Goal: Task Accomplishment & Management: Manage account settings

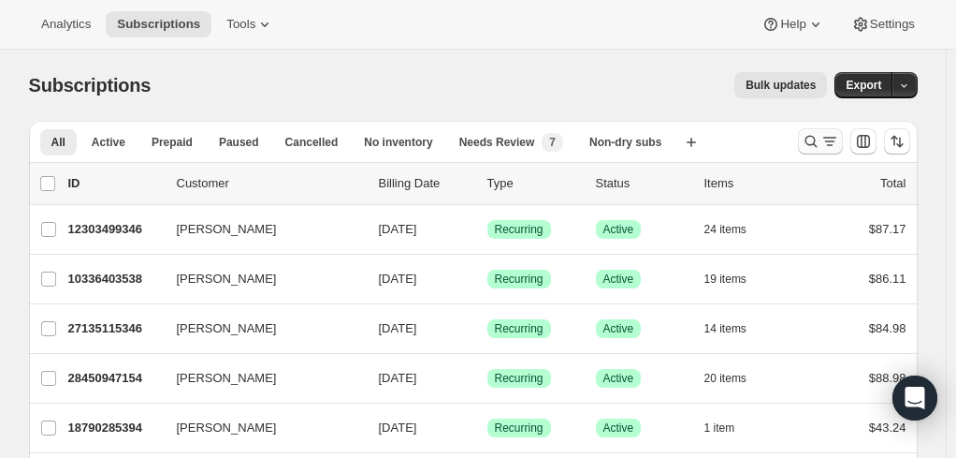
click at [814, 135] on icon "Search and filter results" at bounding box center [811, 141] width 19 height 19
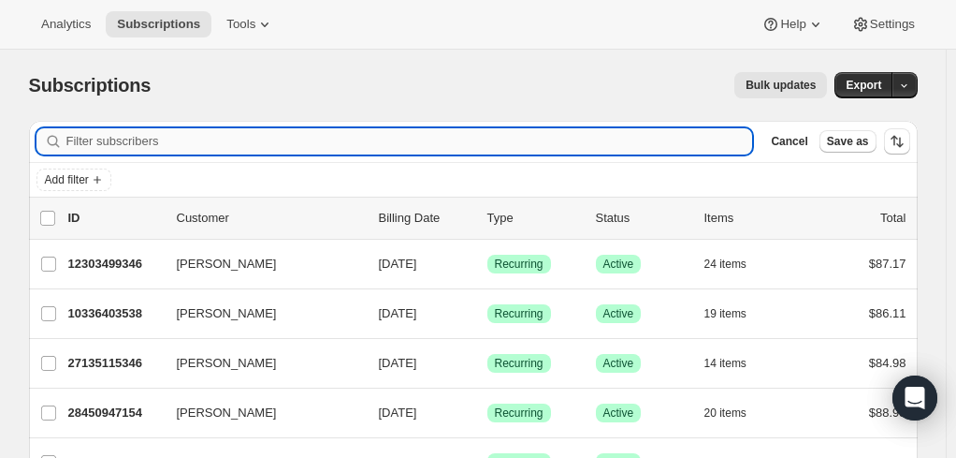
click at [195, 138] on input "Filter subscribers" at bounding box center [409, 141] width 687 height 26
click at [167, 137] on input "Filter subscribers" at bounding box center [409, 141] width 687 height 26
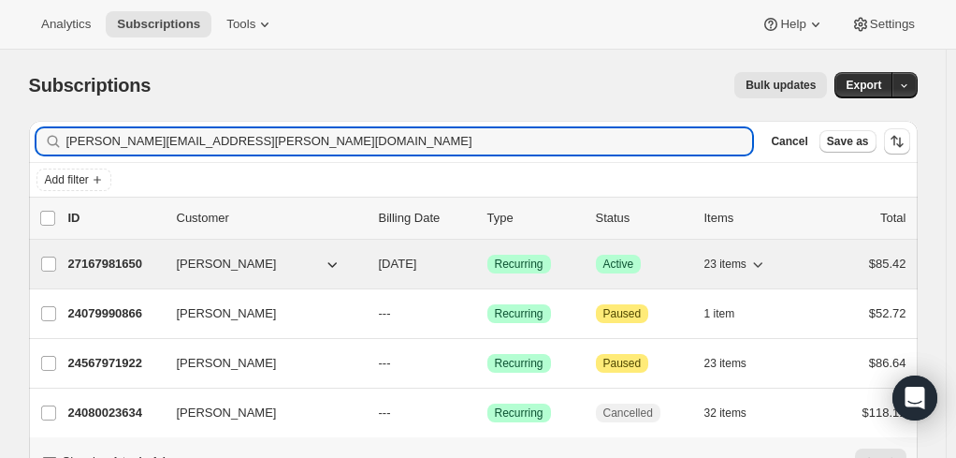
type input "[PERSON_NAME][EMAIL_ADDRESS][PERSON_NAME][DOMAIN_NAME]"
click at [87, 259] on p "27167981650" at bounding box center [115, 263] width 94 height 19
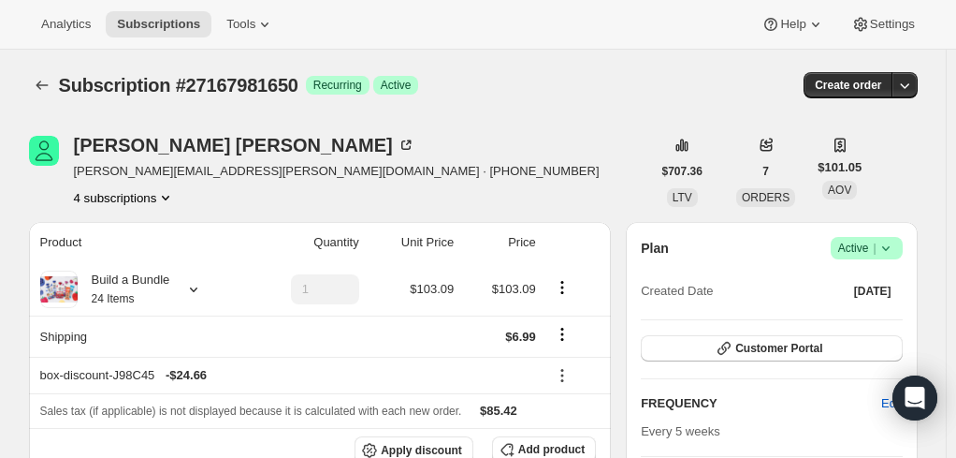
click at [163, 7] on div "Analytics Subscriptions Tools Help Settings" at bounding box center [478, 25] width 956 height 50
click at [170, 22] on span "Subscriptions" at bounding box center [158, 24] width 83 height 15
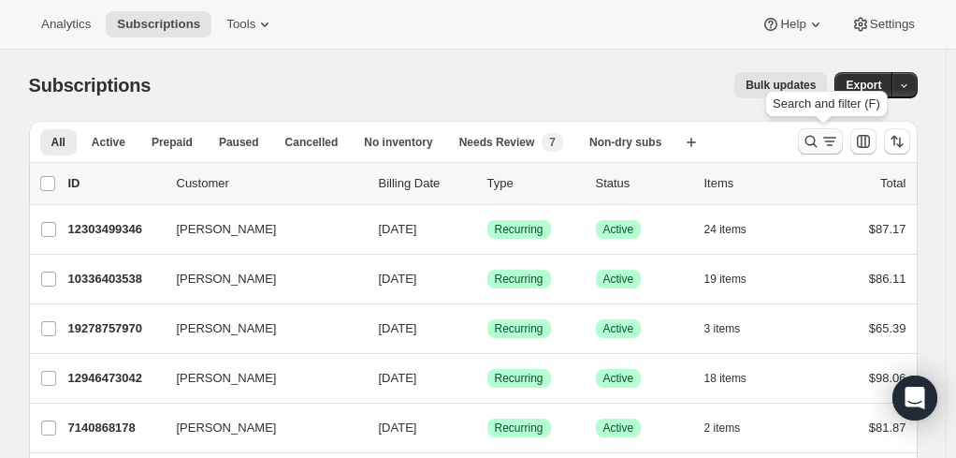
click at [821, 138] on icon "Search and filter results" at bounding box center [811, 141] width 19 height 19
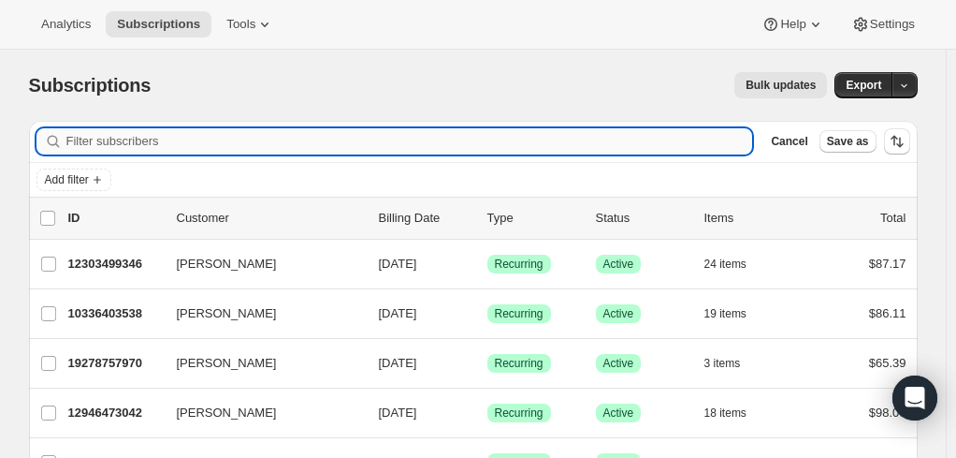
click at [129, 141] on input "Filter subscribers" at bounding box center [409, 141] width 687 height 26
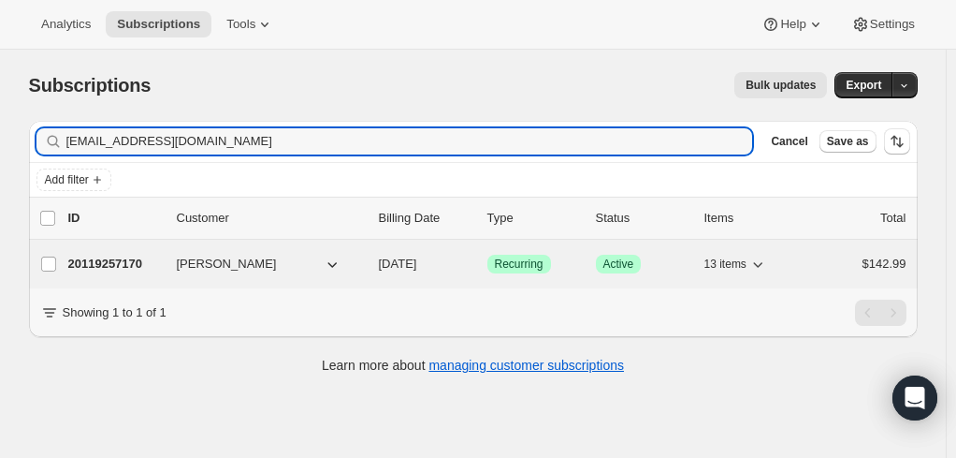
type input "[EMAIL_ADDRESS][DOMAIN_NAME]"
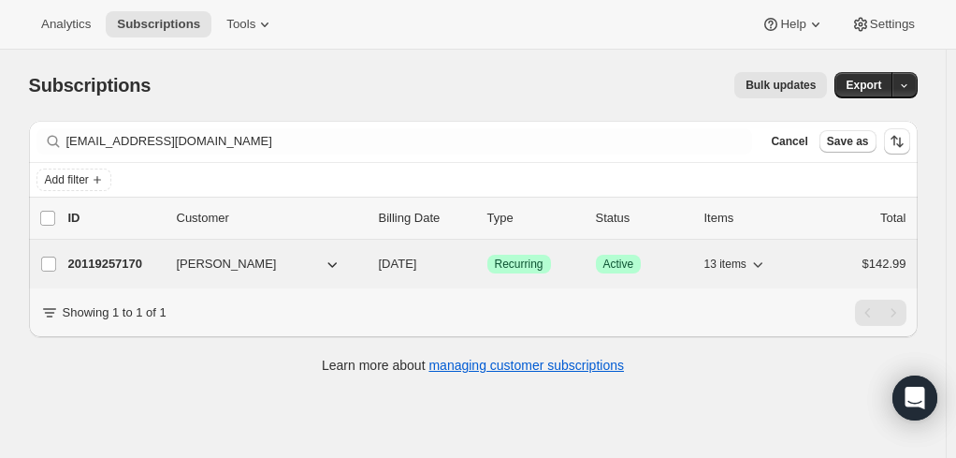
click at [110, 262] on p "20119257170" at bounding box center [115, 263] width 94 height 19
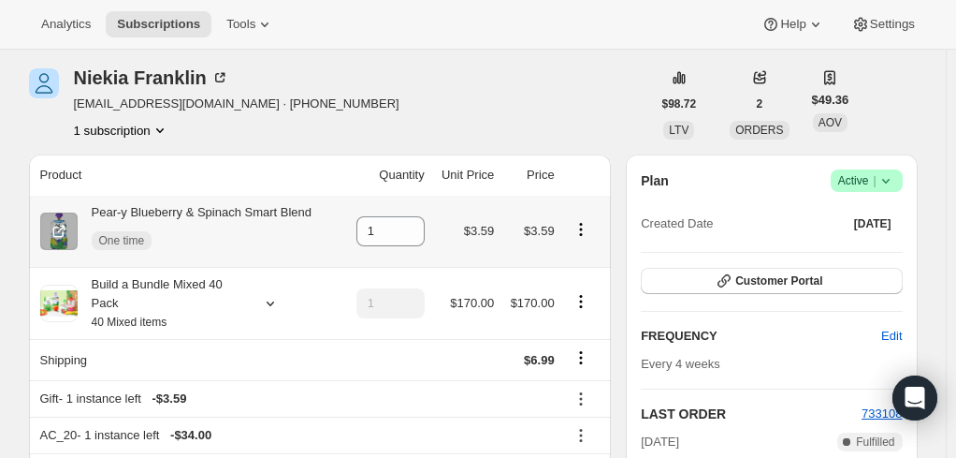
scroll to position [94, 0]
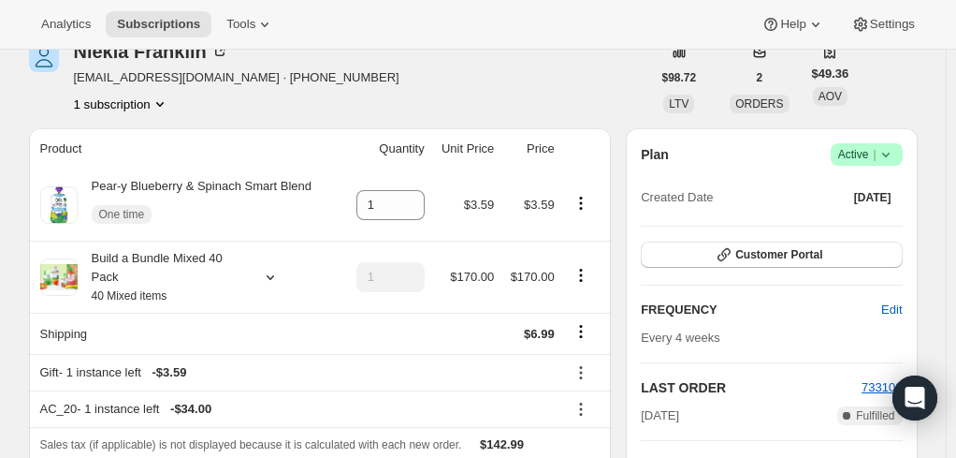
click at [872, 148] on span "Active |" at bounding box center [866, 154] width 57 height 19
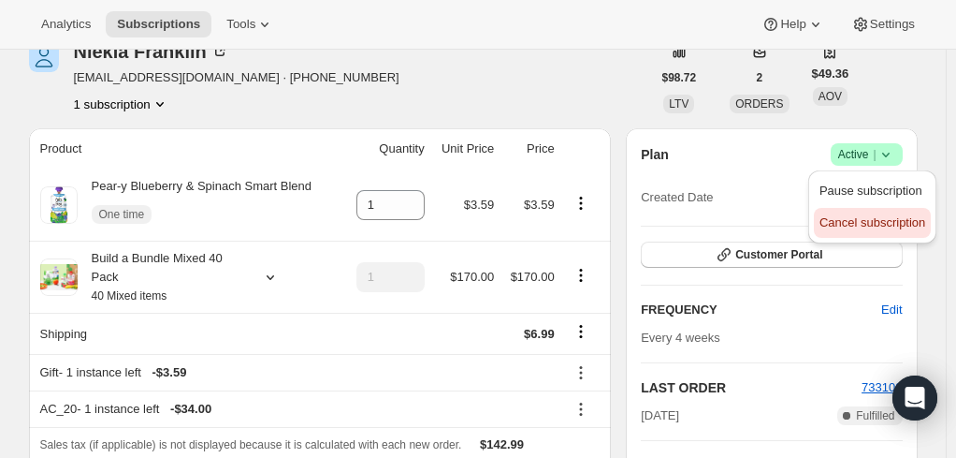
click at [877, 222] on span "Cancel subscription" at bounding box center [873, 222] width 106 height 14
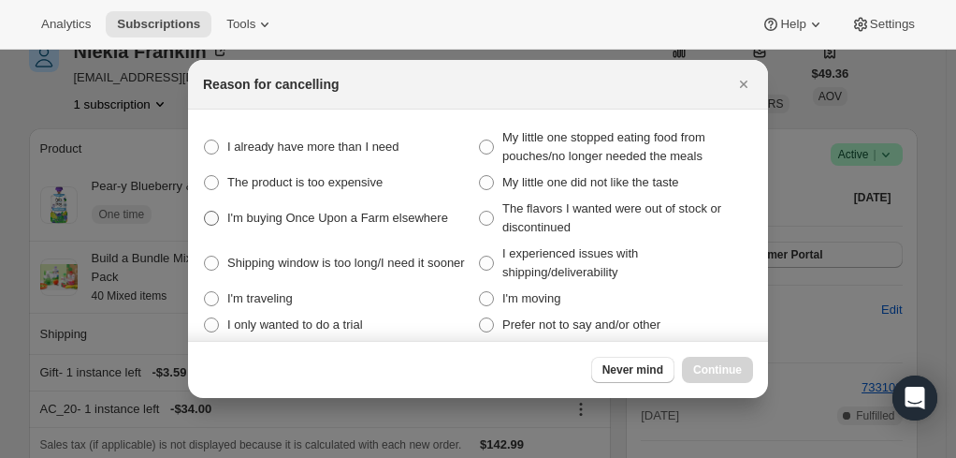
click at [213, 210] on span ":rpn:" at bounding box center [211, 218] width 17 height 17
click at [205, 211] on elsewhere "I'm buying Once Upon a Farm elsewhere" at bounding box center [204, 211] width 1 height 1
radio elsewhere "true"
click at [729, 371] on span "Continue" at bounding box center [717, 369] width 49 height 15
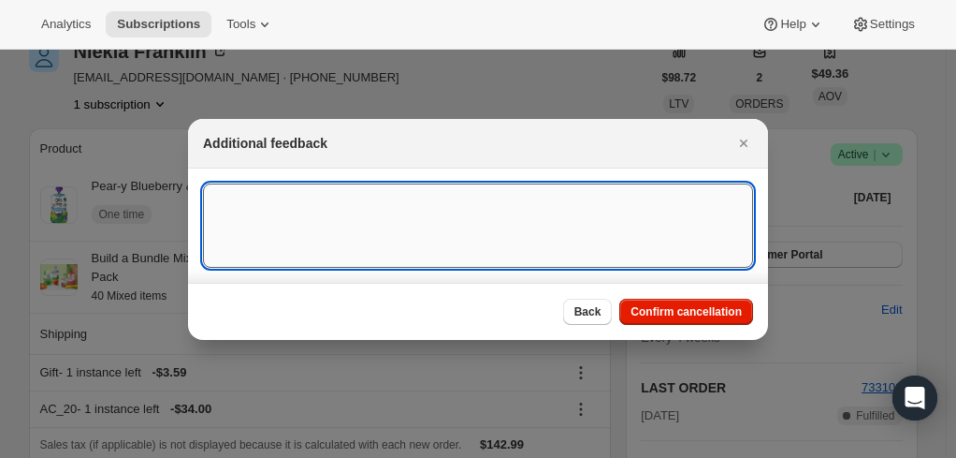
click at [354, 221] on textarea ":rpn:" at bounding box center [478, 225] width 550 height 84
type textarea "Canceled per req"
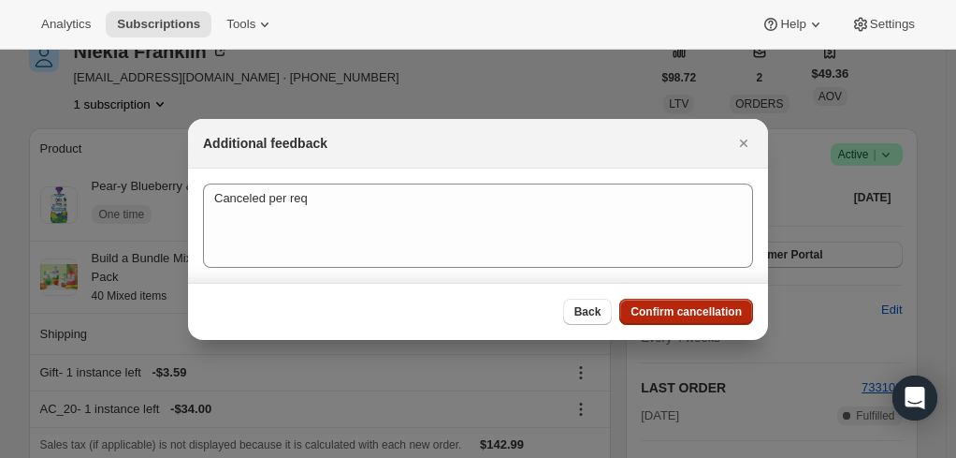
click at [656, 309] on span "Confirm cancellation" at bounding box center [686, 311] width 111 height 15
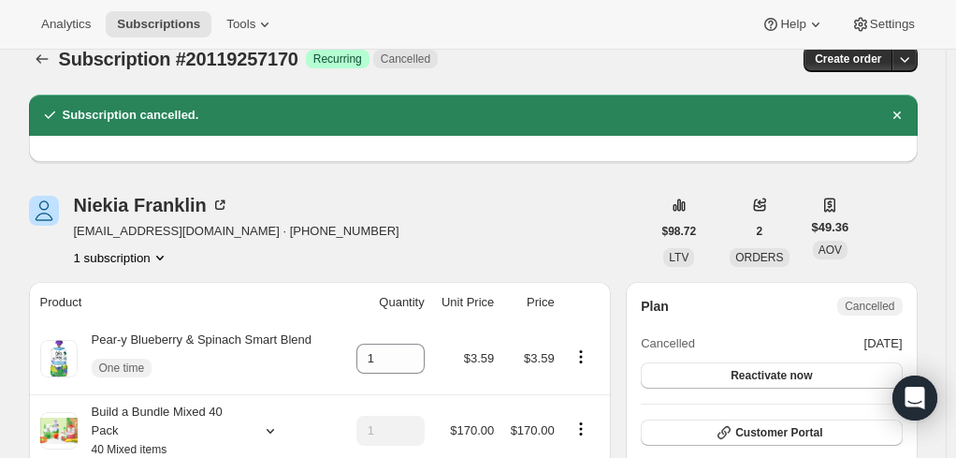
scroll to position [0, 0]
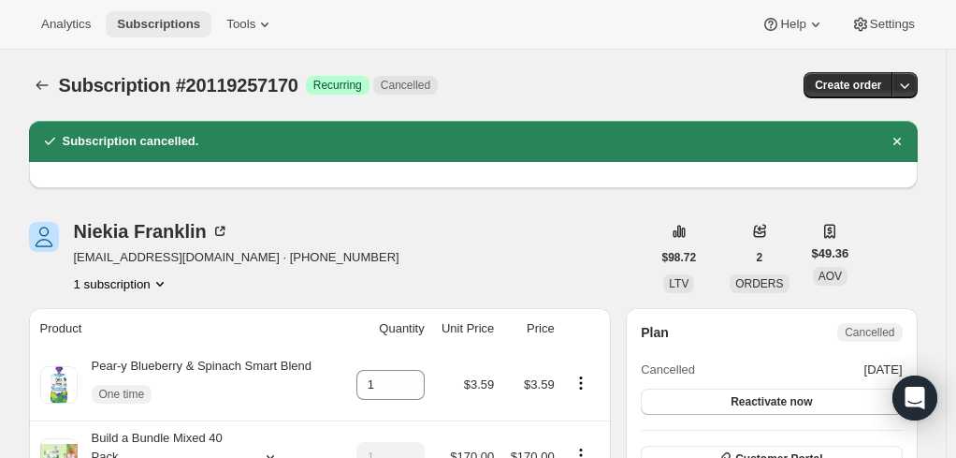
click at [159, 24] on span "Subscriptions" at bounding box center [158, 24] width 83 height 15
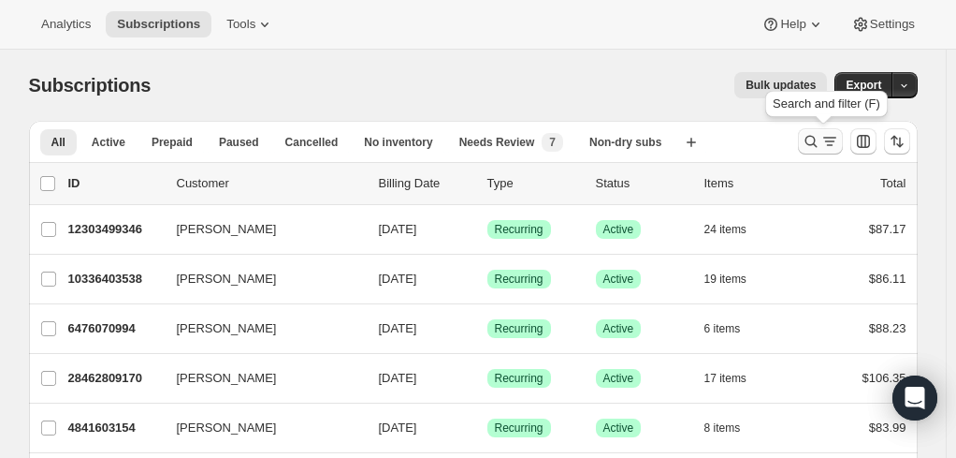
click at [813, 138] on icon "Search and filter results" at bounding box center [811, 141] width 19 height 19
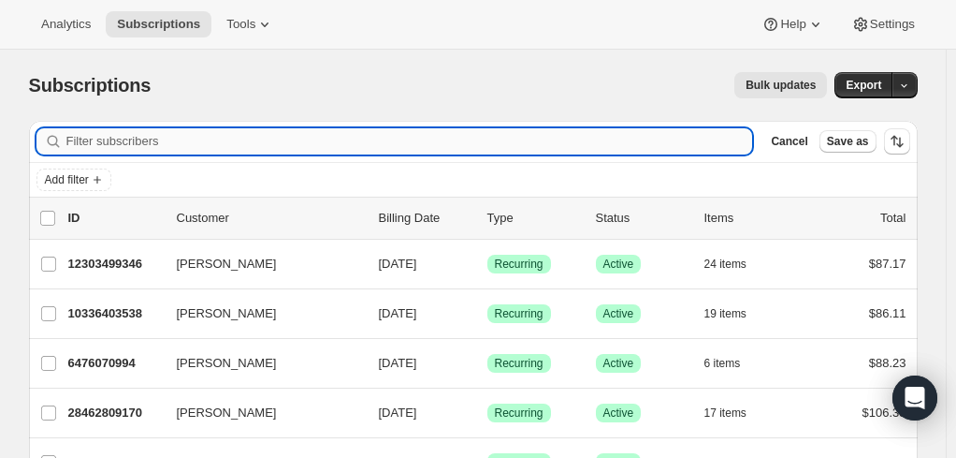
click at [285, 137] on input "Filter subscribers" at bounding box center [409, 141] width 687 height 26
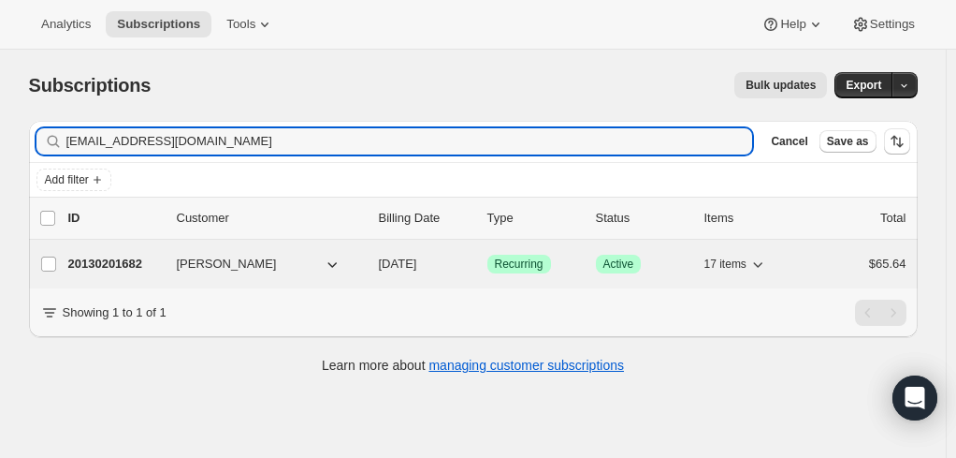
type input "[EMAIL_ADDRESS][DOMAIN_NAME]"
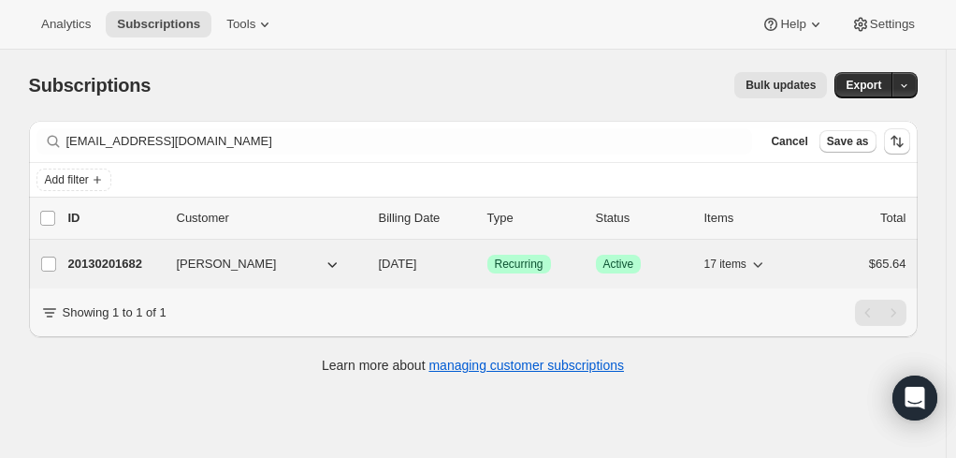
click at [124, 260] on p "20130201682" at bounding box center [115, 263] width 94 height 19
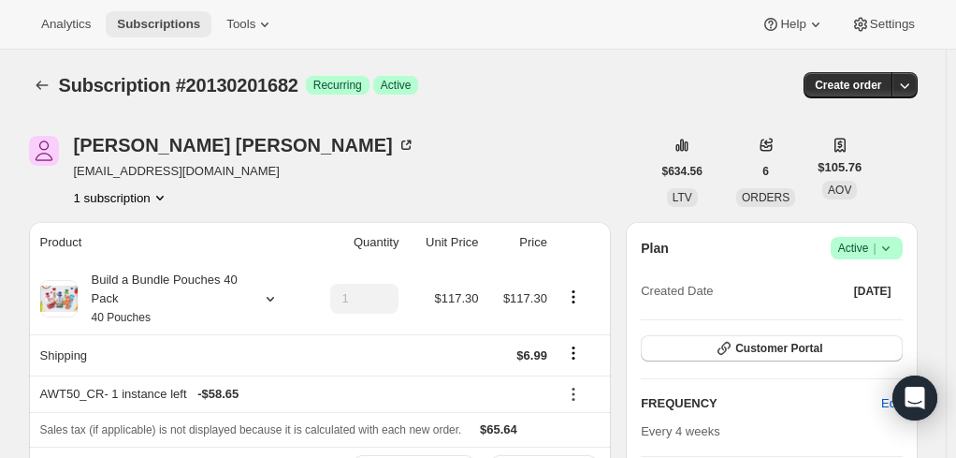
click at [135, 24] on span "Subscriptions" at bounding box center [158, 24] width 83 height 15
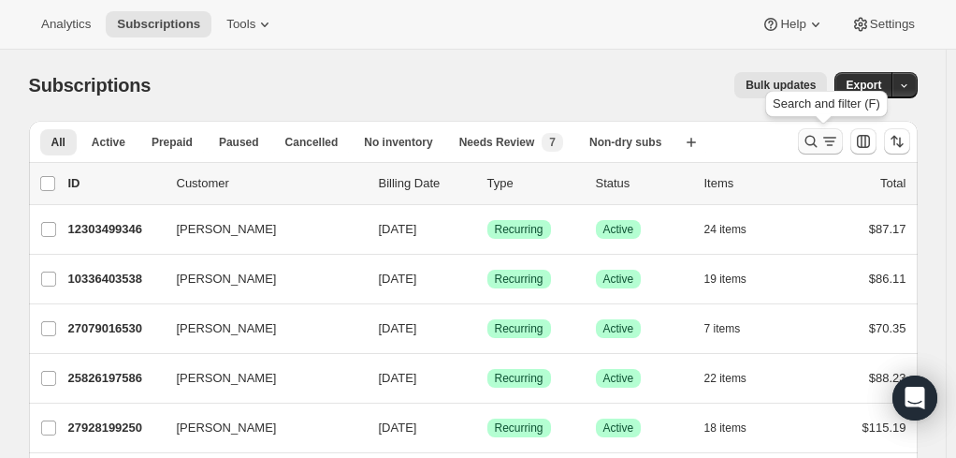
click at [817, 140] on icon "Search and filter results" at bounding box center [811, 142] width 12 height 12
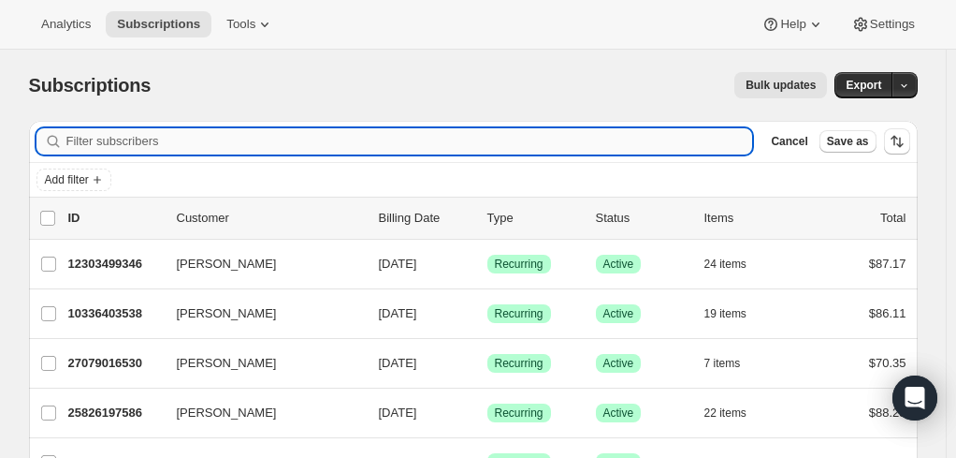
click at [370, 135] on input "Filter subscribers" at bounding box center [409, 141] width 687 height 26
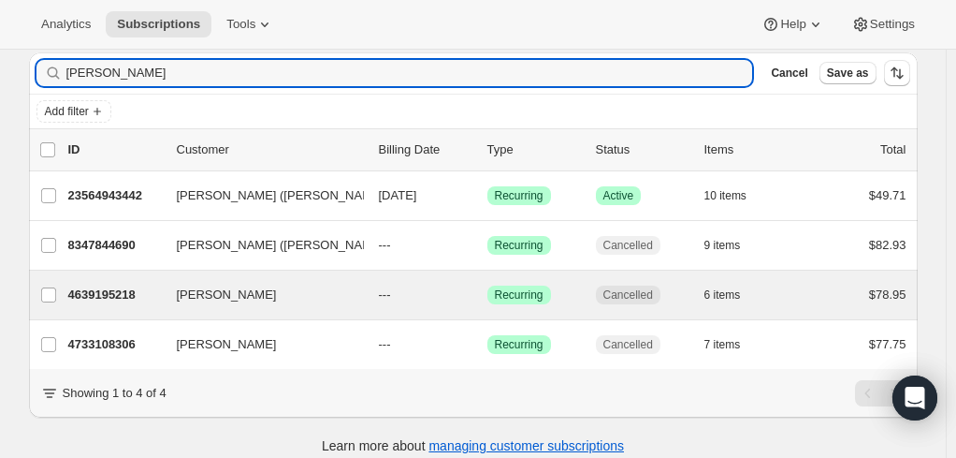
scroll to position [95, 0]
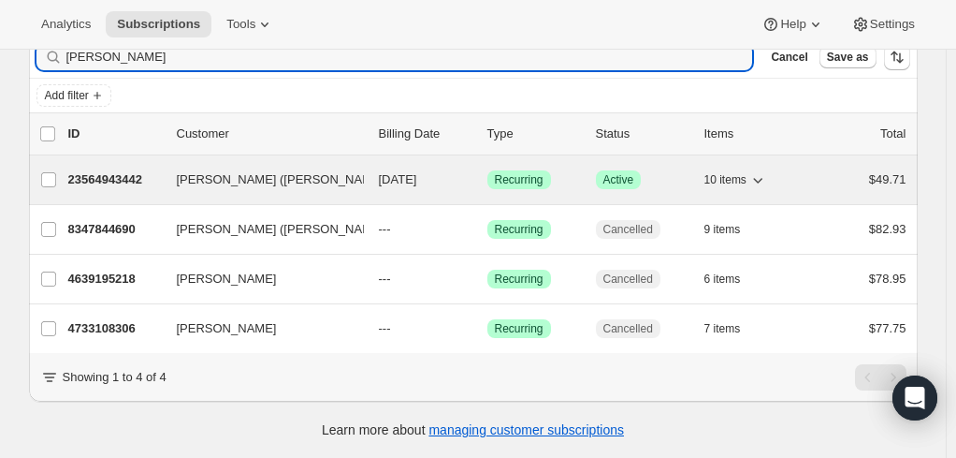
type input "[PERSON_NAME]"
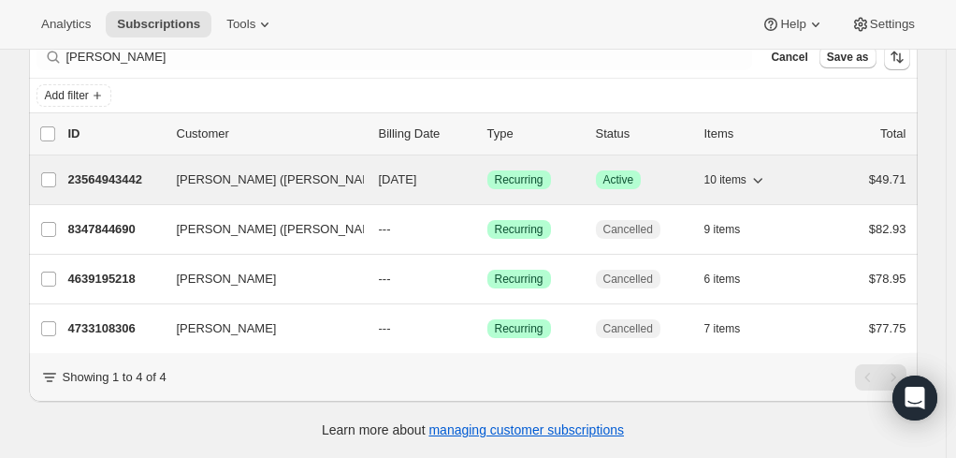
click at [111, 170] on p "23564943442" at bounding box center [115, 179] width 94 height 19
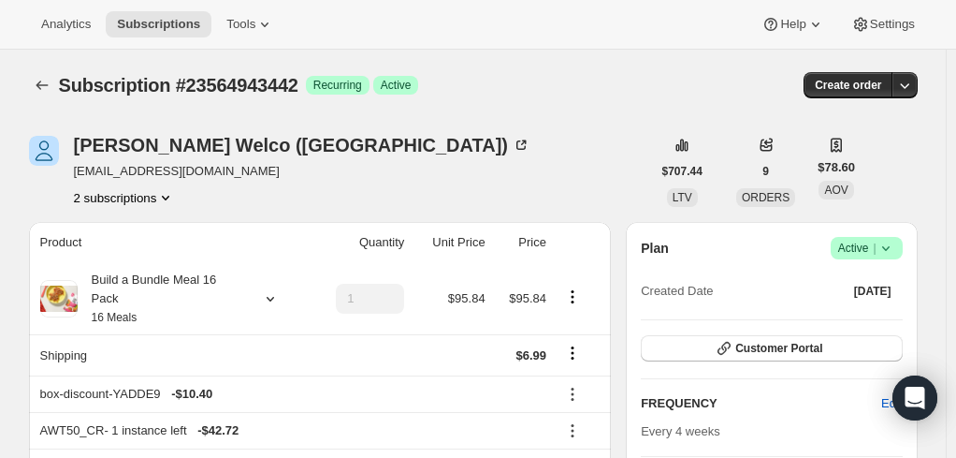
click at [150, 173] on span "[EMAIL_ADDRESS][DOMAIN_NAME]" at bounding box center [302, 171] width 457 height 19
copy span "[EMAIL_ADDRESS][DOMAIN_NAME]"
click at [889, 247] on icon at bounding box center [886, 248] width 19 height 19
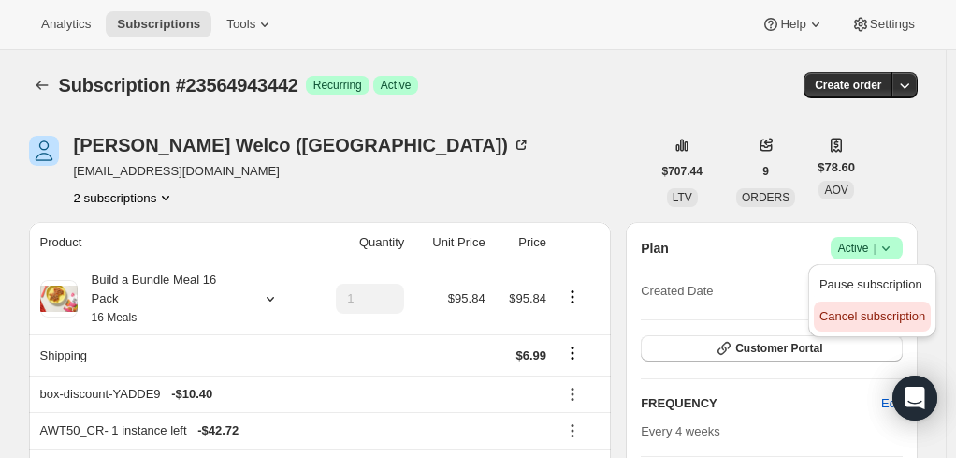
click at [863, 319] on span "Cancel subscription" at bounding box center [873, 316] width 106 height 14
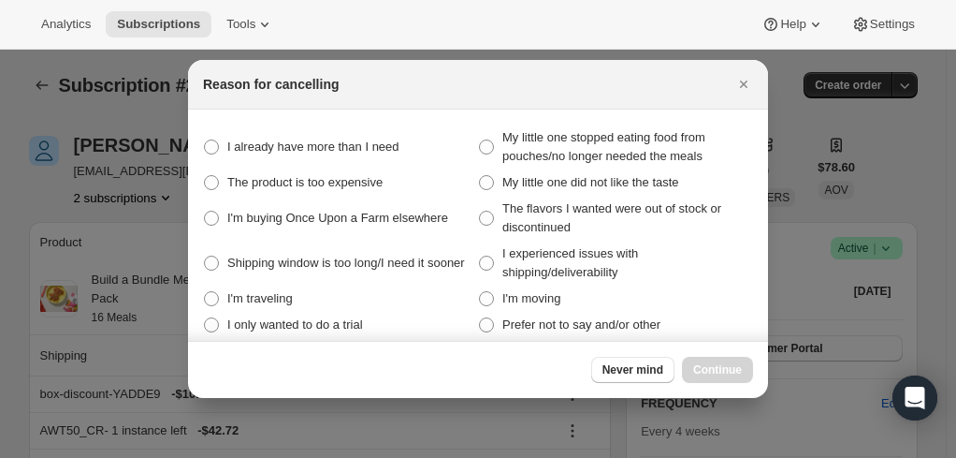
click at [200, 144] on section "I already have more than I need My little one stopped eating food from pouches/…" at bounding box center [478, 230] width 580 height 243
click at [217, 146] on span ":r1ot:" at bounding box center [211, 146] width 15 height 15
click at [205, 140] on need "I already have more than I need" at bounding box center [204, 139] width 1 height 1
radio need "true"
click at [715, 368] on span "Continue" at bounding box center [717, 369] width 49 height 15
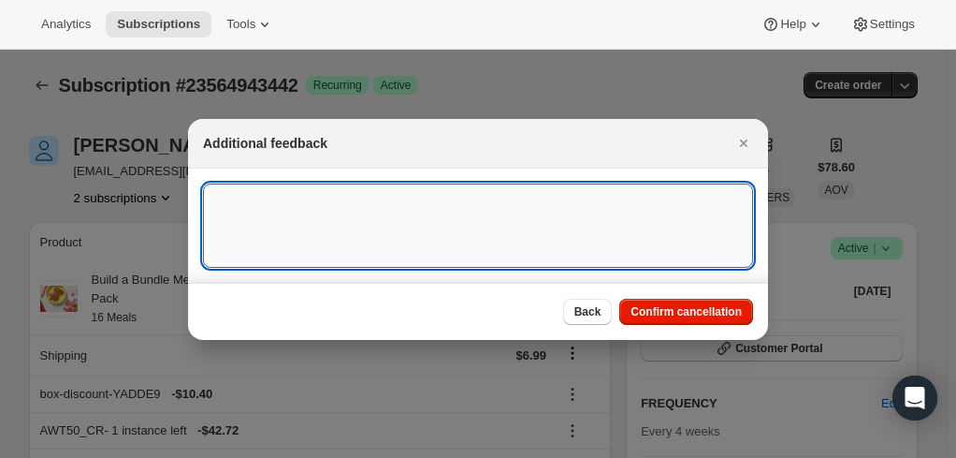
click at [228, 214] on textarea ":r1ot:" at bounding box center [478, 225] width 550 height 84
type textarea "Canceled per req."
click at [656, 318] on button "Confirm cancellation" at bounding box center [686, 311] width 134 height 26
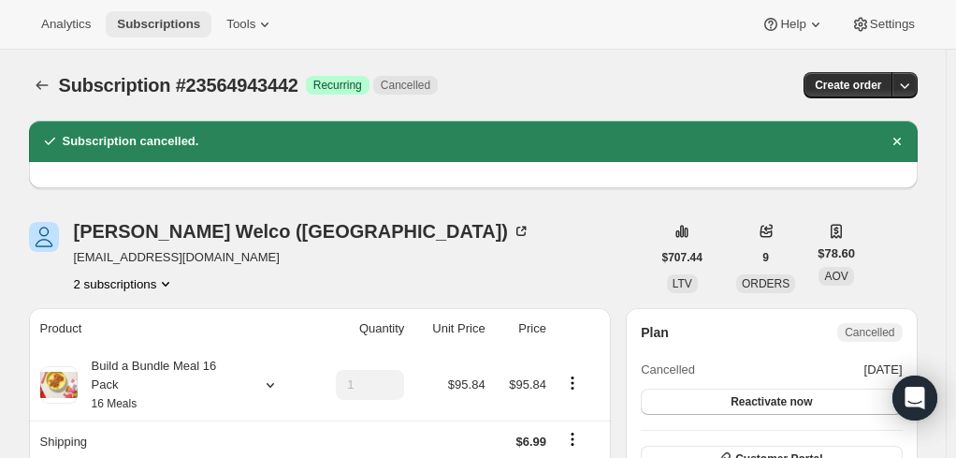
click at [152, 24] on span "Subscriptions" at bounding box center [158, 24] width 83 height 15
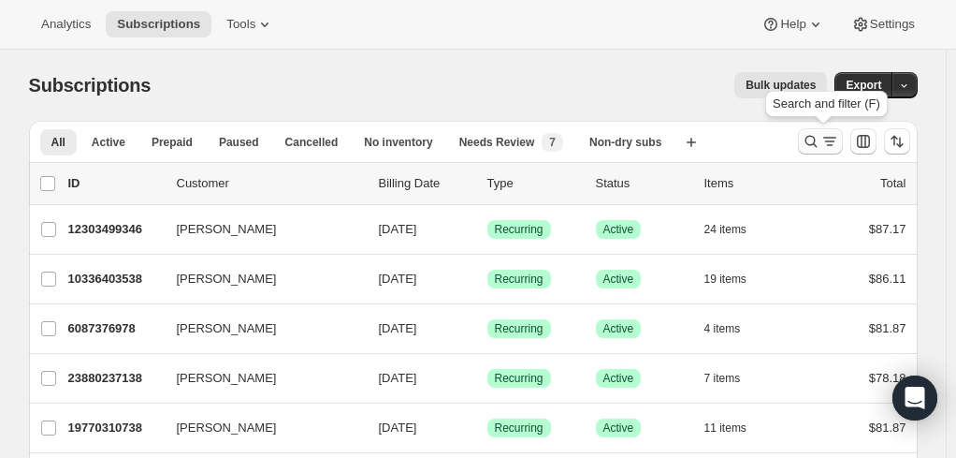
click at [819, 134] on icon "Search and filter results" at bounding box center [811, 141] width 19 height 19
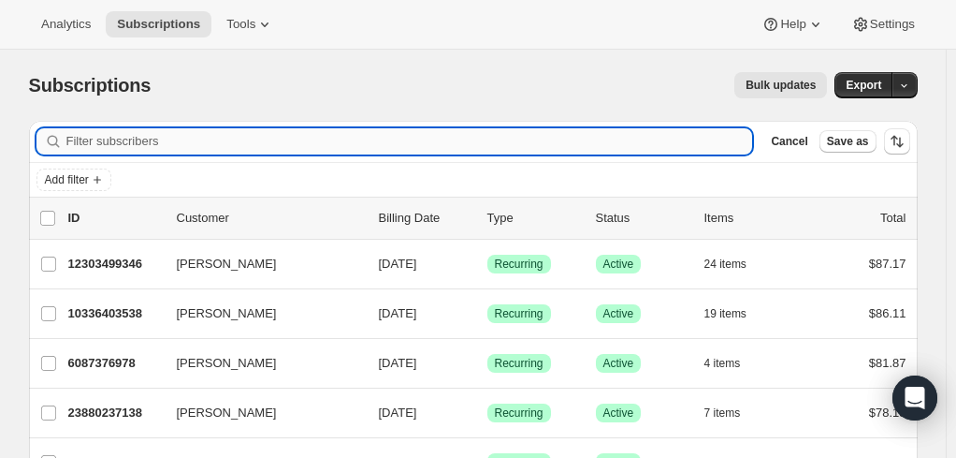
click at [337, 136] on input "Filter subscribers" at bounding box center [409, 141] width 687 height 26
paste input "[EMAIL_ADDRESS][PERSON_NAME][DOMAIN_NAME]"
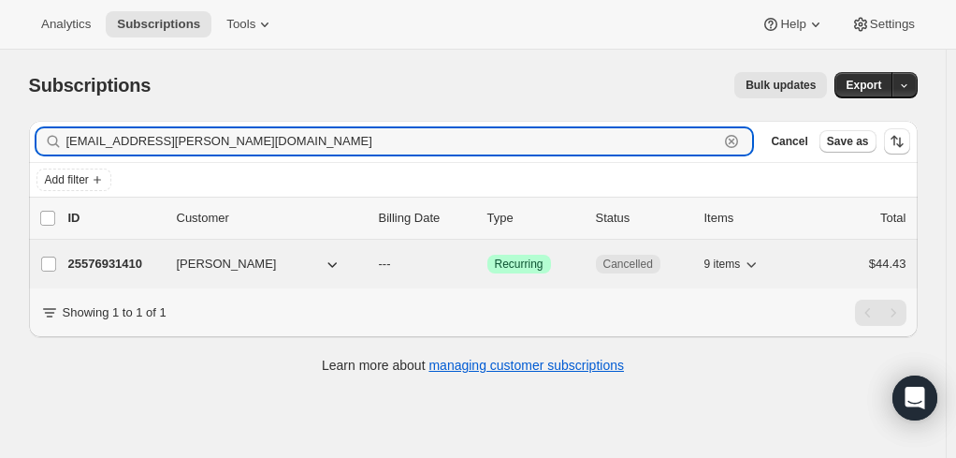
type input "[EMAIL_ADDRESS][PERSON_NAME][DOMAIN_NAME]"
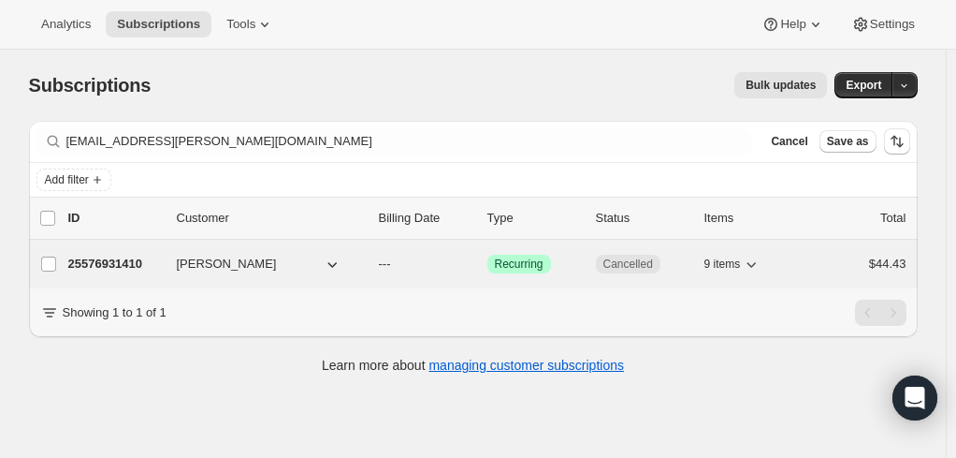
click at [125, 258] on p "25576931410" at bounding box center [115, 263] width 94 height 19
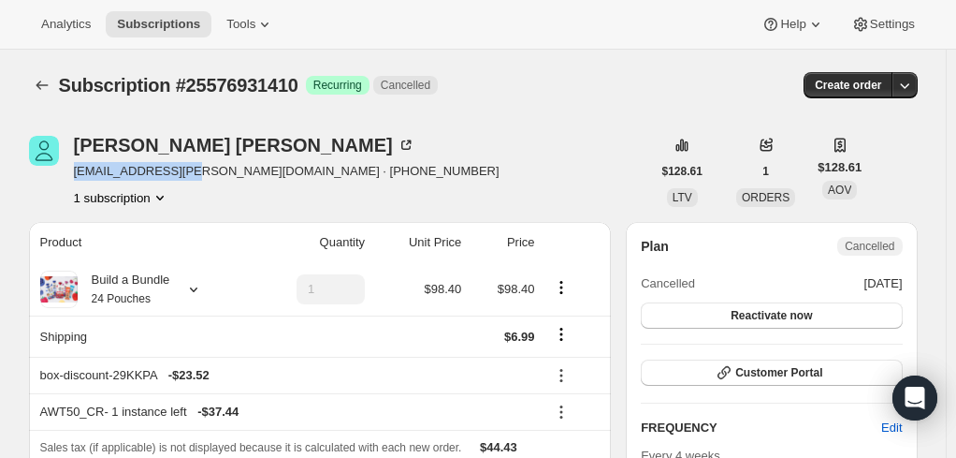
drag, startPoint x: 188, startPoint y: 168, endPoint x: 80, endPoint y: 174, distance: 108.7
click at [80, 174] on span "[EMAIL_ADDRESS][PERSON_NAME][DOMAIN_NAME] · [PHONE_NUMBER]" at bounding box center [287, 171] width 426 height 19
copy span "[EMAIL_ADDRESS][PERSON_NAME][DOMAIN_NAME]"
click at [146, 22] on span "Subscriptions" at bounding box center [158, 24] width 83 height 15
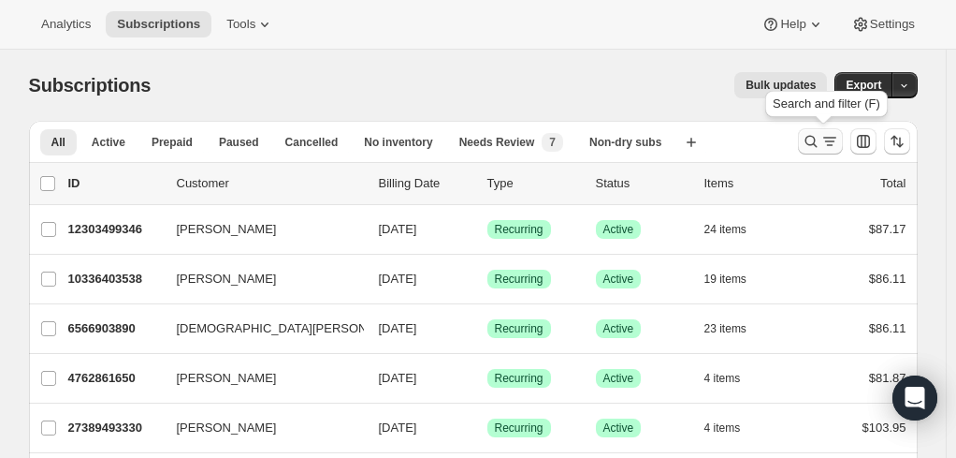
click at [834, 140] on icon "Search and filter results" at bounding box center [830, 141] width 19 height 19
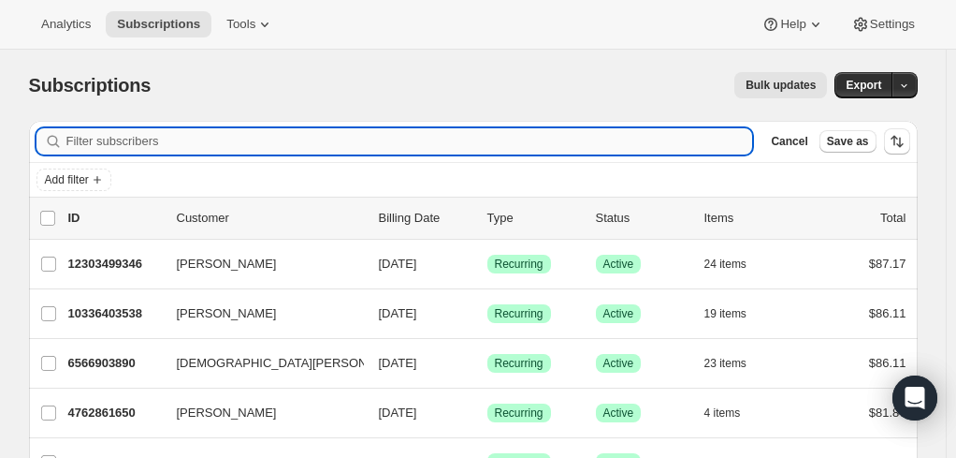
click at [279, 140] on input "Filter subscribers" at bounding box center [409, 141] width 687 height 26
paste input "[EMAIL_ADDRESS][DOMAIN_NAME]"
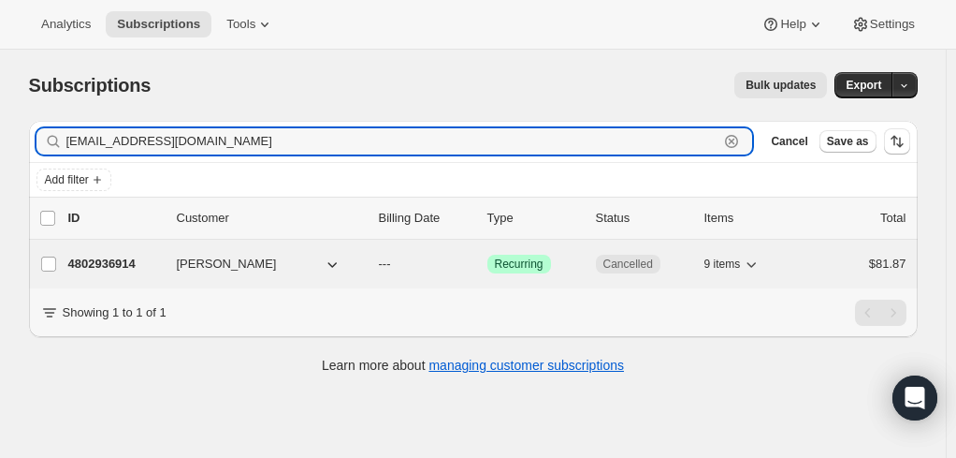
type input "[EMAIL_ADDRESS][DOMAIN_NAME]"
click at [95, 254] on p "4802936914" at bounding box center [115, 263] width 94 height 19
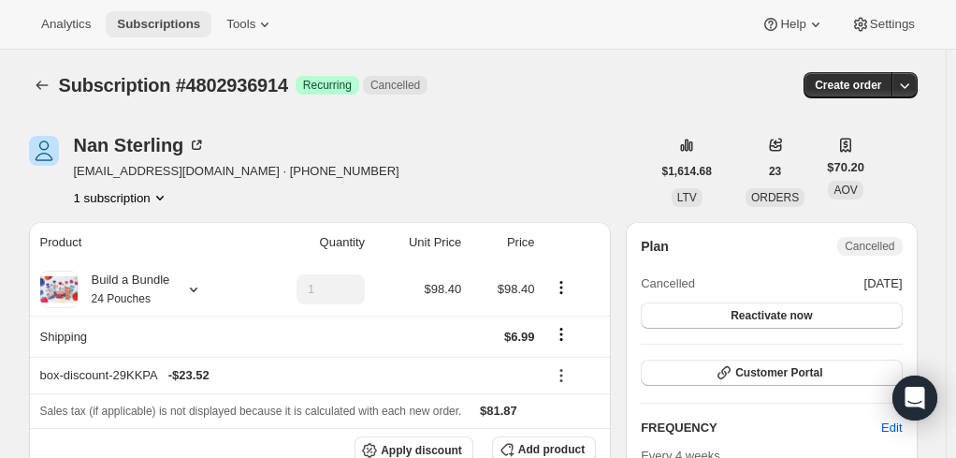
click at [156, 17] on span "Subscriptions" at bounding box center [158, 24] width 83 height 15
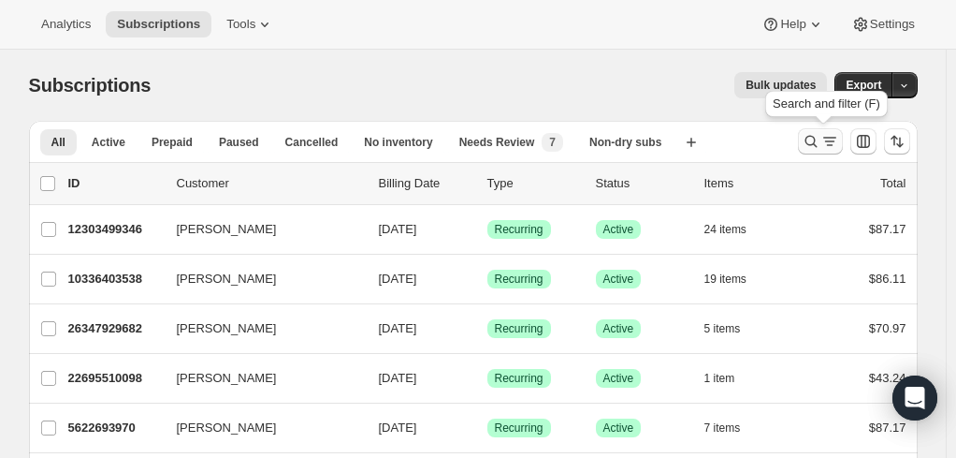
click at [828, 146] on icon "Search and filter results" at bounding box center [830, 141] width 19 height 19
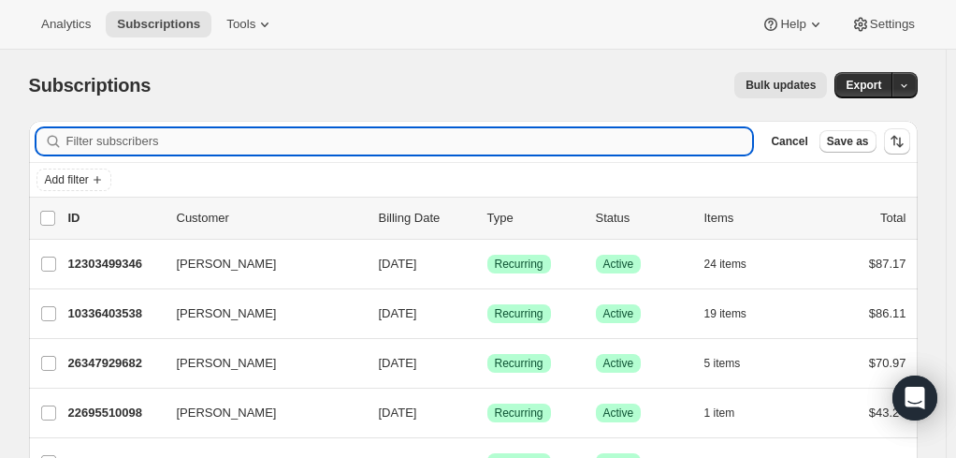
click at [240, 137] on input "Filter subscribers" at bounding box center [409, 141] width 687 height 26
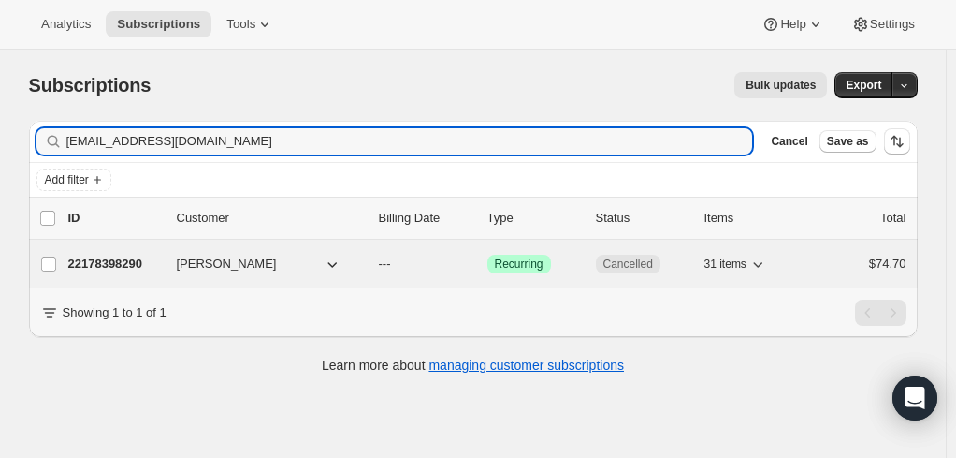
type input "[EMAIL_ADDRESS][DOMAIN_NAME]"
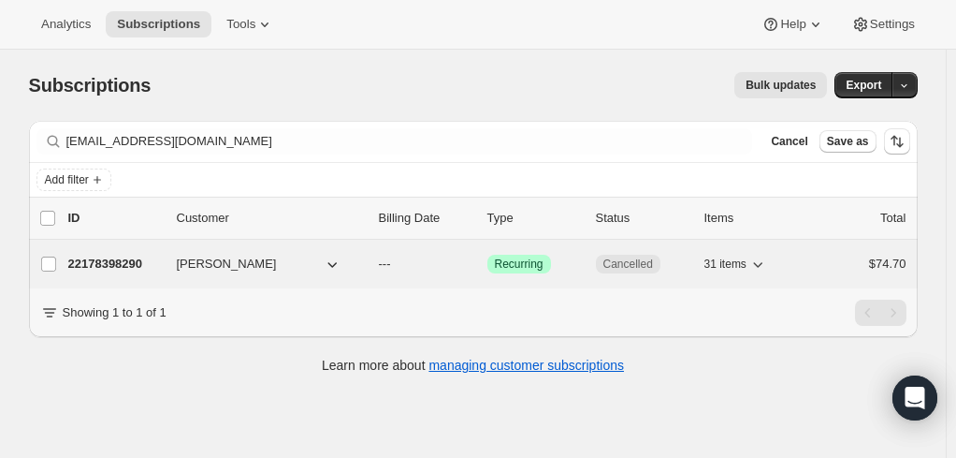
click at [103, 256] on p "22178398290" at bounding box center [115, 263] width 94 height 19
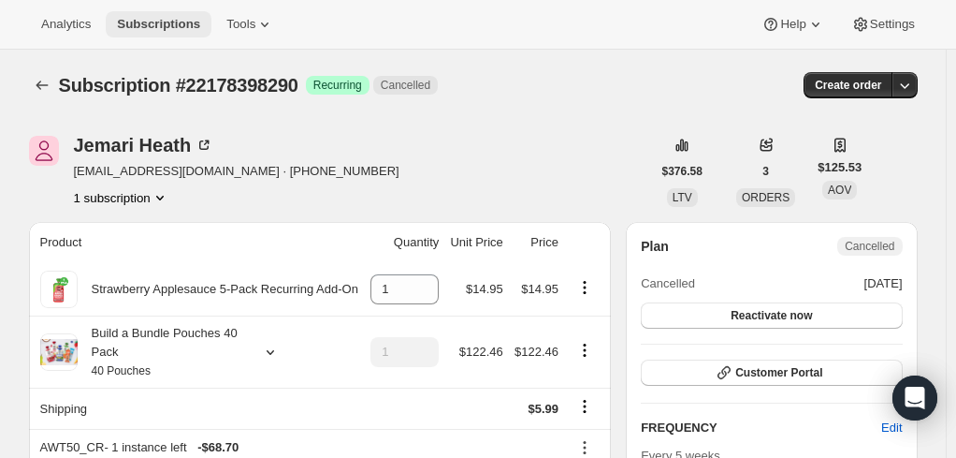
click at [145, 19] on span "Subscriptions" at bounding box center [158, 24] width 83 height 15
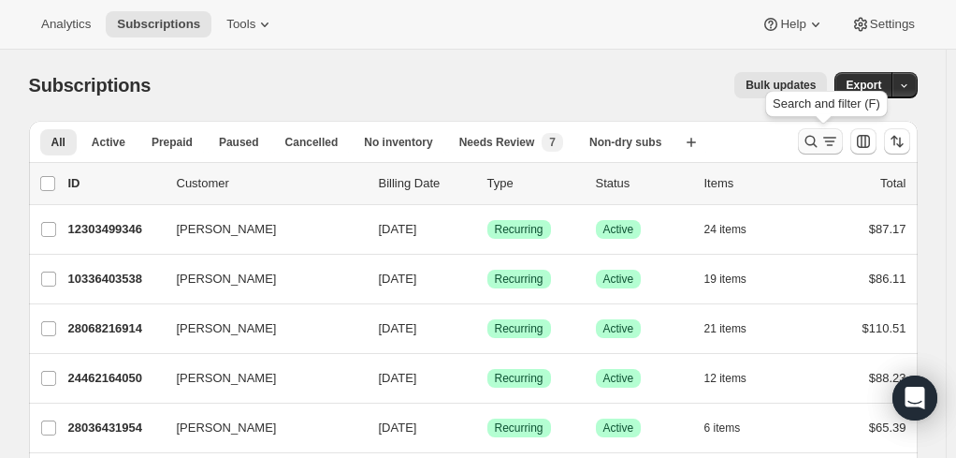
click at [821, 138] on icon "Search and filter results" at bounding box center [811, 141] width 19 height 19
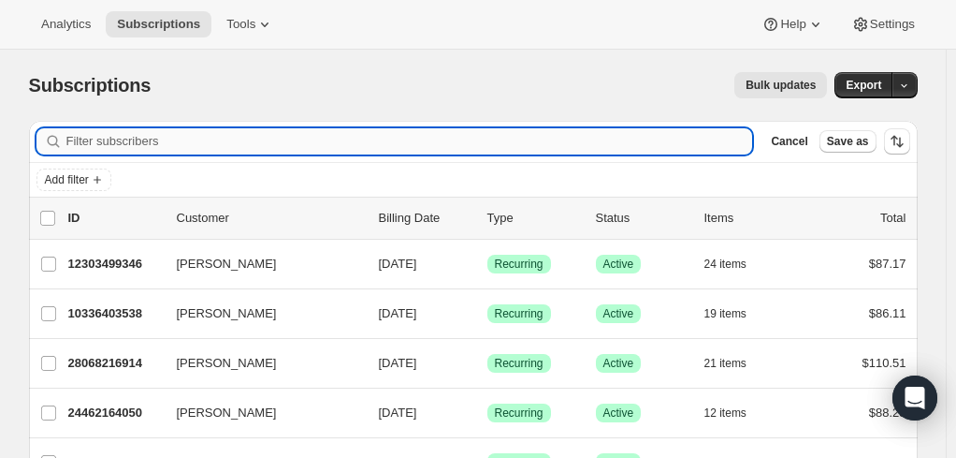
click at [344, 133] on input "Filter subscribers" at bounding box center [409, 141] width 687 height 26
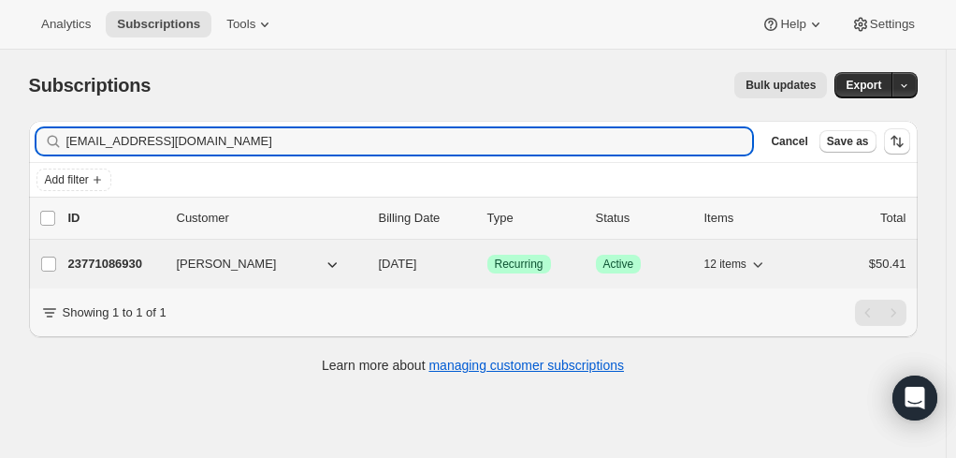
type input "[EMAIL_ADDRESS][DOMAIN_NAME]"
click at [103, 263] on p "23771086930" at bounding box center [115, 263] width 94 height 19
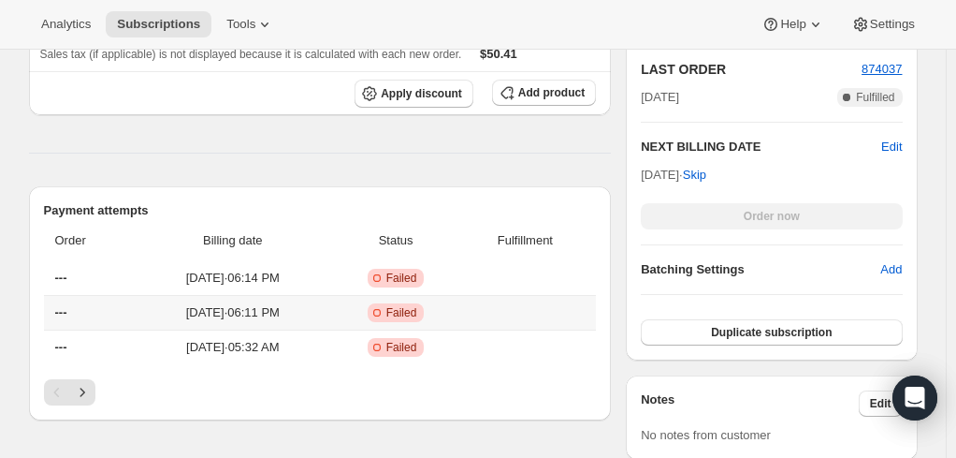
scroll to position [655, 0]
